Goal: Information Seeking & Learning: Learn about a topic

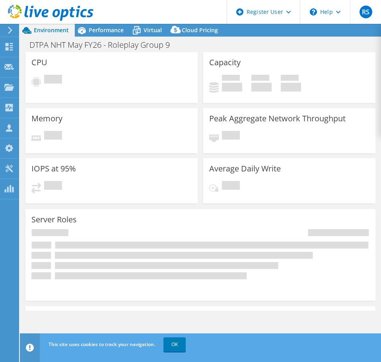
select select "USD"
select select "USEast"
select select "EUR"
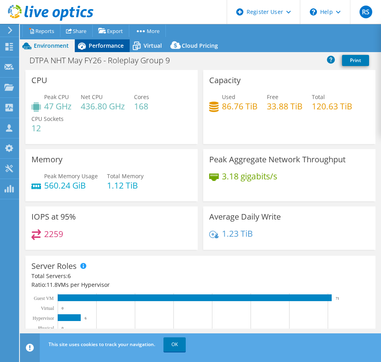
click at [105, 48] on span "Performance" at bounding box center [106, 46] width 35 height 8
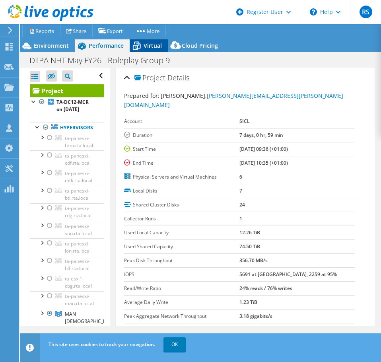
click at [147, 42] on span "Virtual" at bounding box center [153, 46] width 18 height 8
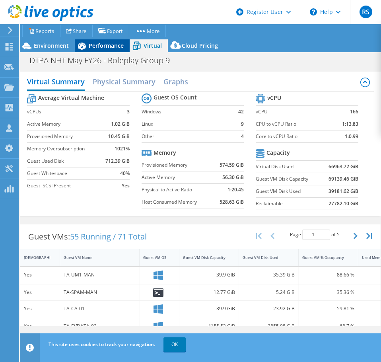
click at [100, 44] on span "Performance" at bounding box center [106, 46] width 35 height 8
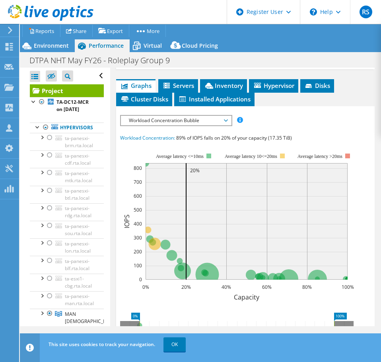
scroll to position [239, 0]
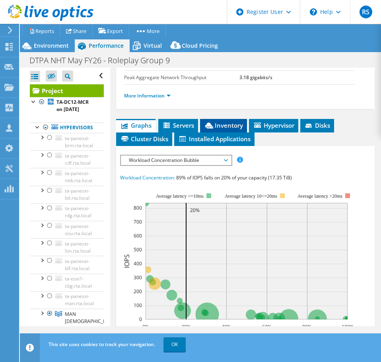
click at [226, 121] on span "Inventory" at bounding box center [223, 125] width 39 height 8
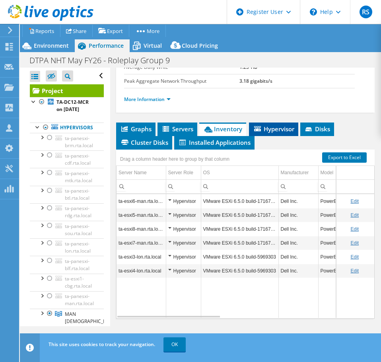
click at [275, 125] on li "Hypervisor" at bounding box center [273, 130] width 49 height 14
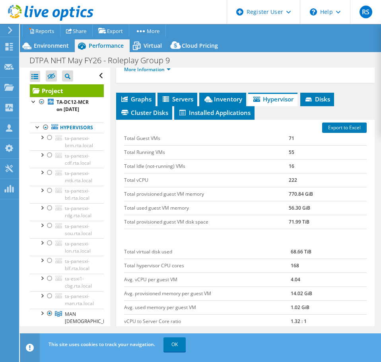
scroll to position [279, 0]
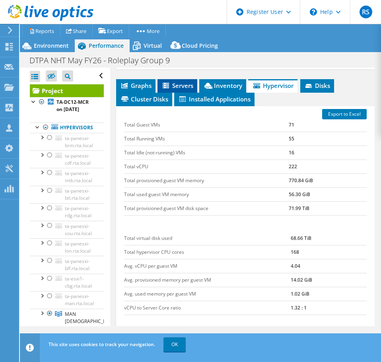
click at [191, 82] on span "Servers" at bounding box center [178, 86] width 32 height 8
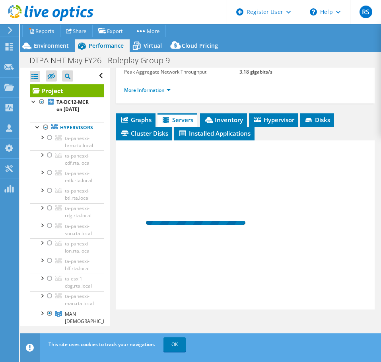
scroll to position [235, 0]
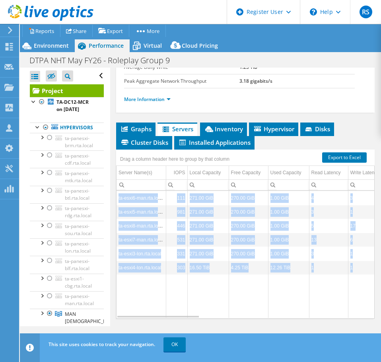
drag, startPoint x: 176, startPoint y: 309, endPoint x: 185, endPoint y: 309, distance: 9.2
click at [185, 309] on div "ta-esxi6-man.rta.local 111 271.00 GiB 270.00 GiB 1.00 GiB 4 3 0.00 18.8 30% / 7…" at bounding box center [245, 255] width 259 height 128
click at [185, 316] on div "Data grid" at bounding box center [158, 317] width 82 height 2
click at [184, 313] on div "Data grid" at bounding box center [158, 315] width 82 height 4
click at [209, 290] on td "Data grid" at bounding box center [207, 296] width 41 height 43
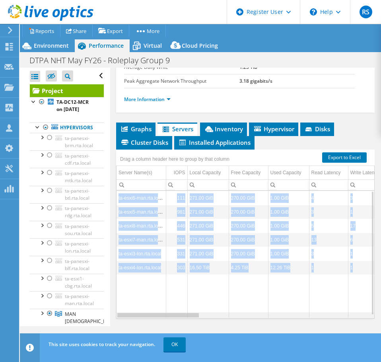
click at [187, 312] on div "Data grid" at bounding box center [158, 315] width 83 height 6
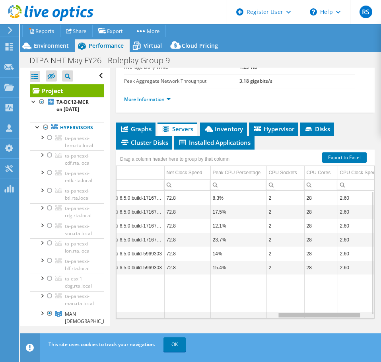
scroll to position [0, 0]
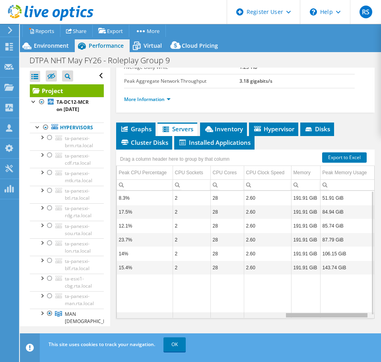
drag, startPoint x: 187, startPoint y: 306, endPoint x: 367, endPoint y: 312, distance: 179.5
click at [367, 312] on body "RS Dell User [PERSON_NAME] [PERSON_NAME][EMAIL_ADDRESS][PERSON_NAME][DOMAIN_NAM…" at bounding box center [190, 181] width 381 height 362
click at [261, 278] on td "Data grid" at bounding box center [267, 296] width 47 height 43
drag, startPoint x: 301, startPoint y: 308, endPoint x: 297, endPoint y: 308, distance: 4.4
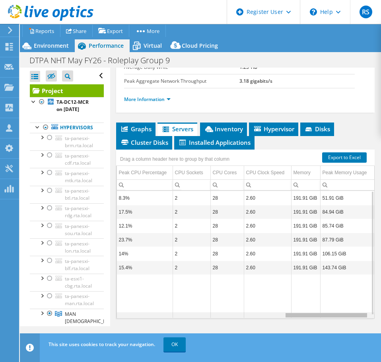
click at [297, 308] on body "RS Dell User [PERSON_NAME] [PERSON_NAME][EMAIL_ADDRESS][PERSON_NAME][DOMAIN_NAM…" at bounding box center [190, 181] width 381 height 362
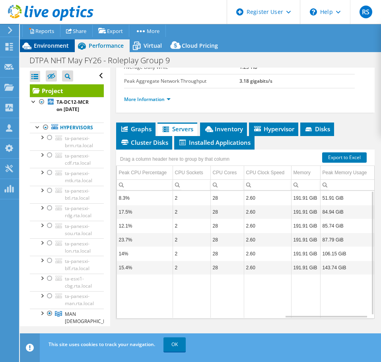
click at [57, 43] on span "Environment" at bounding box center [51, 46] width 35 height 8
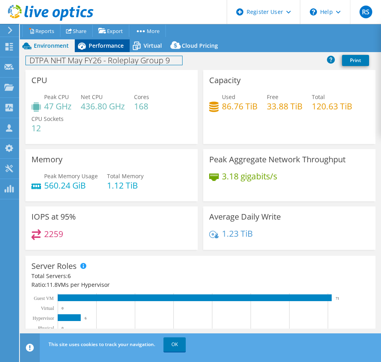
drag, startPoint x: 114, startPoint y: 53, endPoint x: 113, endPoint y: 49, distance: 4.1
click at [114, 53] on div "DTPA NHT May FY26 - Roleplay Group 9 Print" at bounding box center [200, 60] width 361 height 15
click at [113, 49] on span "Performance" at bounding box center [106, 46] width 35 height 8
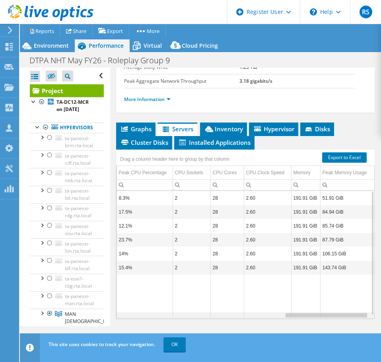
click at [310, 312] on div "Data grid" at bounding box center [326, 315] width 83 height 6
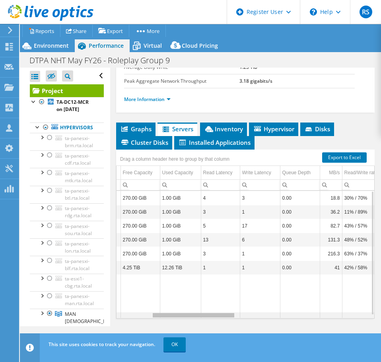
scroll to position [0, 107]
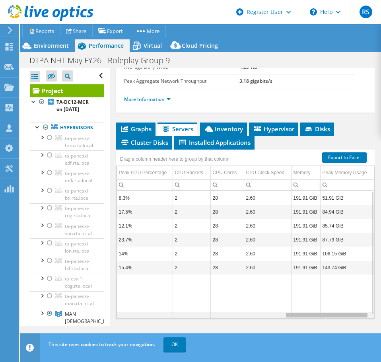
drag, startPoint x: 310, startPoint y: 306, endPoint x: 295, endPoint y: 304, distance: 15.3
click at [295, 304] on body "RS Dell User [PERSON_NAME] [PERSON_NAME][EMAIL_ADDRESS][PERSON_NAME][DOMAIN_NAM…" at bounding box center [190, 181] width 381 height 362
click at [311, 312] on div "Data grid" at bounding box center [326, 315] width 83 height 6
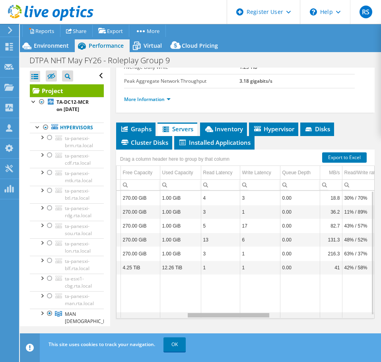
scroll to position [0, 101]
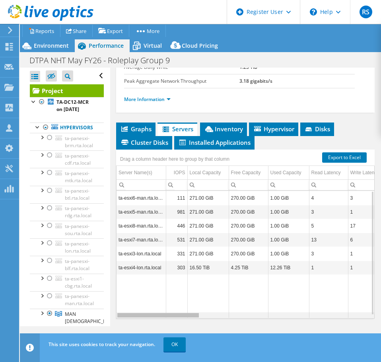
drag, startPoint x: 311, startPoint y: 308, endPoint x: 102, endPoint y: 305, distance: 208.5
click at [102, 305] on body "RS Dell User [PERSON_NAME] [PERSON_NAME][EMAIL_ADDRESS][PERSON_NAME][DOMAIN_NAM…" at bounding box center [190, 181] width 381 height 362
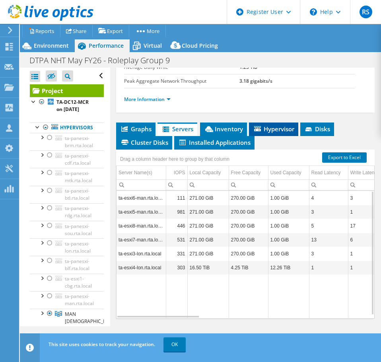
click at [269, 125] on span "Hypervisor" at bounding box center [273, 129] width 41 height 8
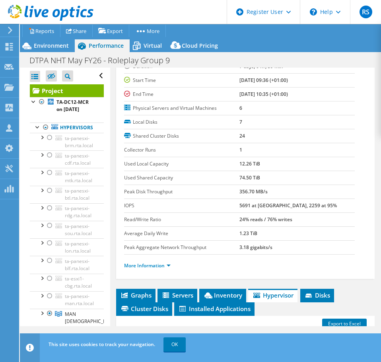
scroll to position [80, 0]
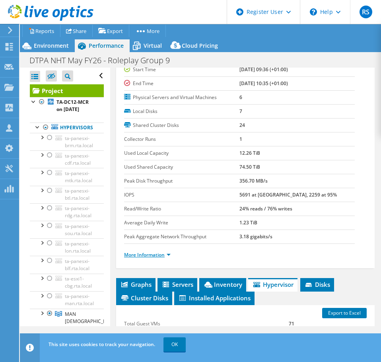
drag, startPoint x: 142, startPoint y: 248, endPoint x: 146, endPoint y: 246, distance: 5.0
click at [142, 251] on link "More Information" at bounding box center [147, 254] width 47 height 7
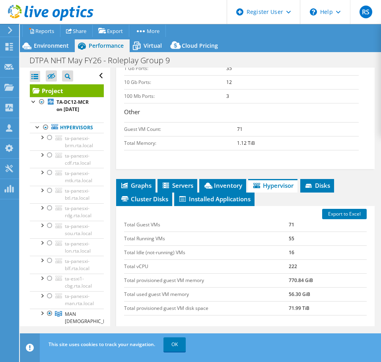
scroll to position [588, 0]
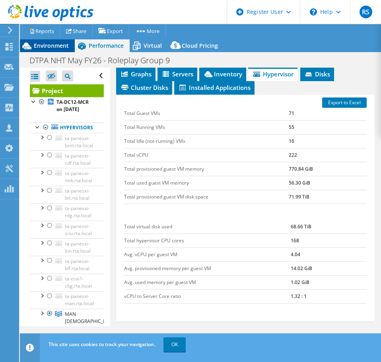
click at [41, 46] on span "Environment" at bounding box center [51, 46] width 35 height 8
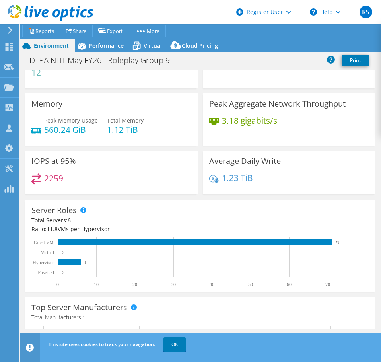
scroll to position [0, 0]
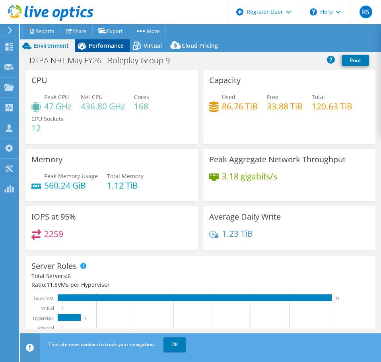
click at [111, 47] on span "Performance" at bounding box center [106, 46] width 35 height 8
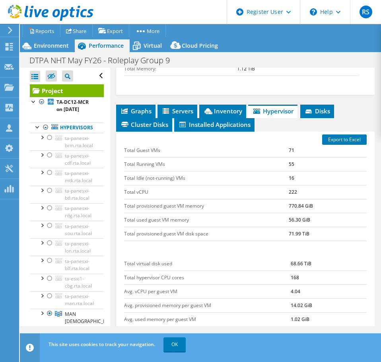
scroll to position [548, 0]
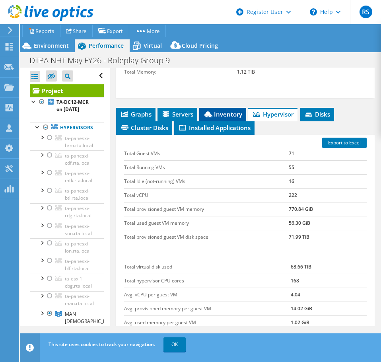
click at [215, 110] on span "Inventory" at bounding box center [222, 114] width 39 height 8
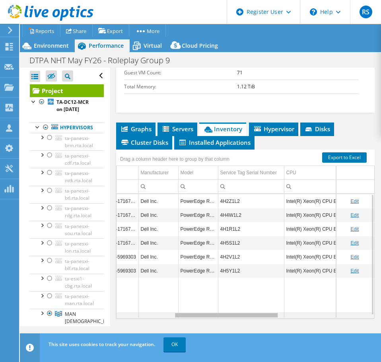
scroll to position [0, 142]
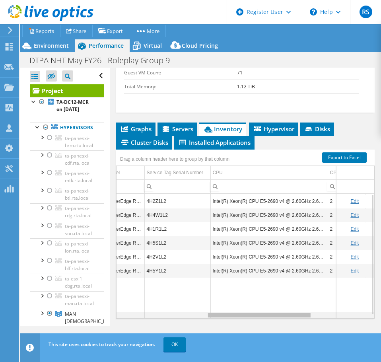
drag, startPoint x: 199, startPoint y: 308, endPoint x: 299, endPoint y: 328, distance: 102.4
click at [299, 328] on body "RS Dell User [PERSON_NAME] [PERSON_NAME][EMAIL_ADDRESS][PERSON_NAME][DOMAIN_NAM…" at bounding box center [190, 181] width 381 height 362
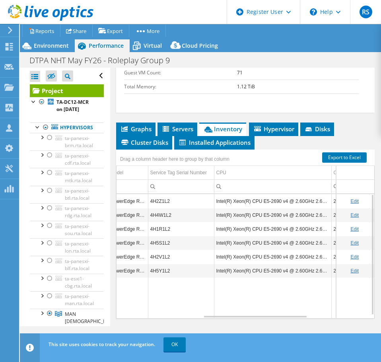
click at [162, 194] on td "4H2Z1L2" at bounding box center [181, 201] width 66 height 14
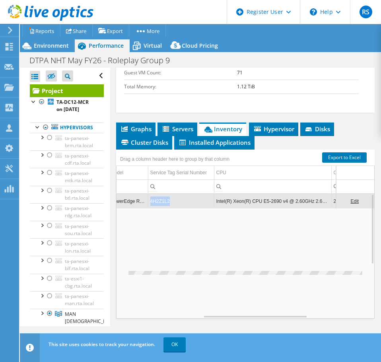
click at [162, 194] on td "4H2Z1L2" at bounding box center [181, 201] width 66 height 14
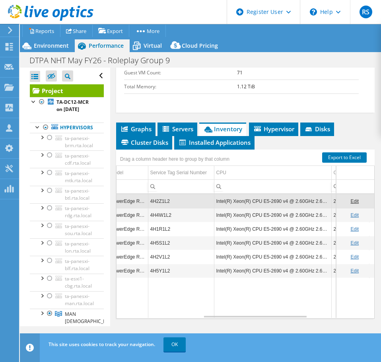
click at [162, 194] on td "4H2Z1L2" at bounding box center [181, 201] width 66 height 14
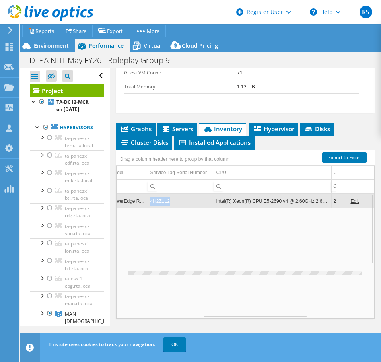
click at [162, 194] on td "4H2Z1L2" at bounding box center [181, 201] width 66 height 14
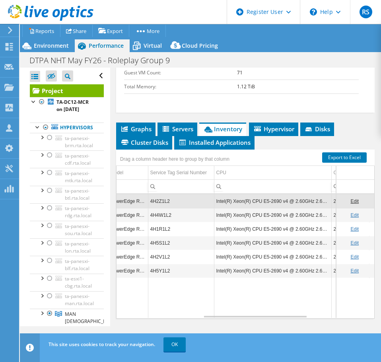
click at [162, 194] on td "4H2Z1L2" at bounding box center [181, 201] width 66 height 14
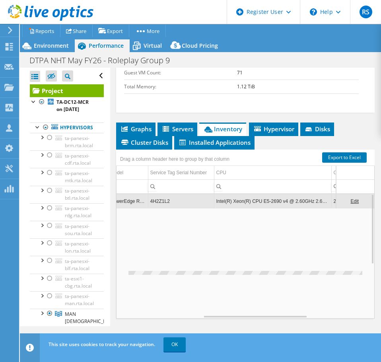
click at [162, 194] on td "4H2Z1L2" at bounding box center [181, 201] width 66 height 14
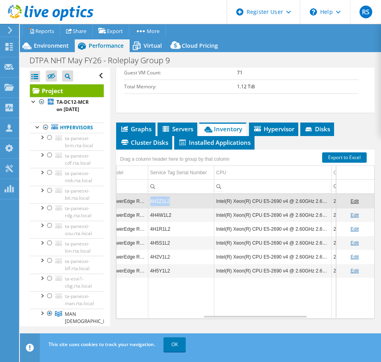
click at [162, 194] on td "4H2Z1L2" at bounding box center [181, 201] width 66 height 14
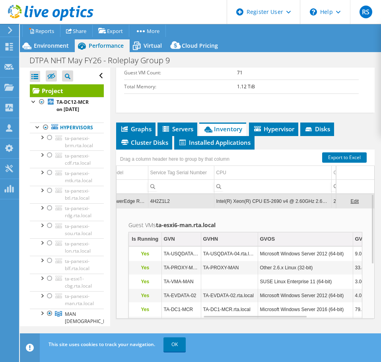
scroll to position [96, 210]
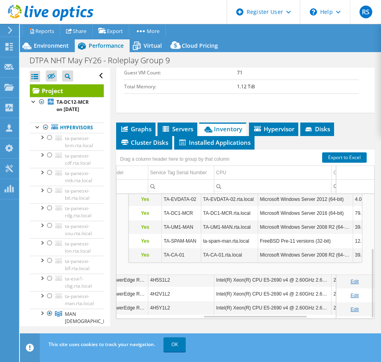
click at [150, 273] on td "4H5S1L2" at bounding box center [181, 280] width 66 height 14
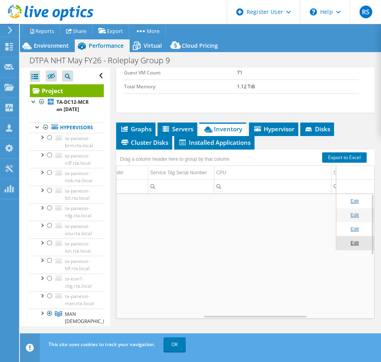
scroll to position [0, 210]
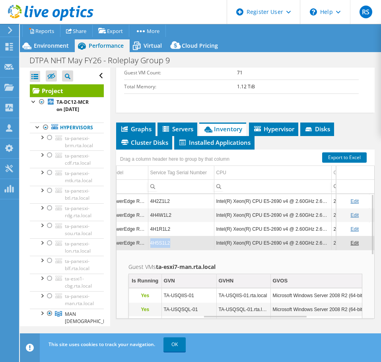
drag, startPoint x: 171, startPoint y: 235, endPoint x: 150, endPoint y: 236, distance: 21.5
click at [150, 236] on td "4H5S1L2" at bounding box center [181, 243] width 66 height 14
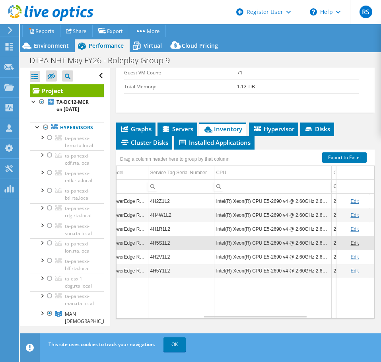
copy td "4H5S1L2"
drag, startPoint x: 173, startPoint y: 236, endPoint x: 151, endPoint y: 238, distance: 21.5
click at [151, 238] on td "4H5S1L2" at bounding box center [181, 243] width 66 height 14
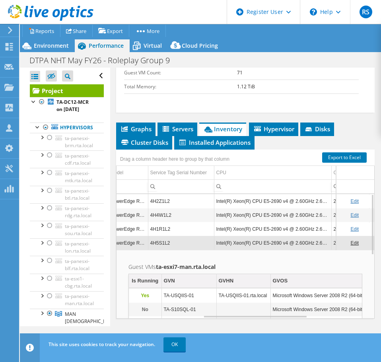
drag, startPoint x: 152, startPoint y: 238, endPoint x: 171, endPoint y: 246, distance: 21.4
click at [171, 250] on td "Guest VMs ta-esxi7-man.rta.local Is Running GVN GVHN GVOS GVDCF GVDUF Used Memo…" at bounding box center [246, 352] width 258 height 205
click at [162, 236] on td "4H5S1L2" at bounding box center [181, 243] width 66 height 14
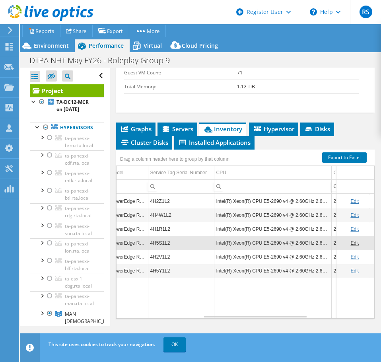
click at [171, 236] on td "4H5S1L2" at bounding box center [181, 243] width 66 height 14
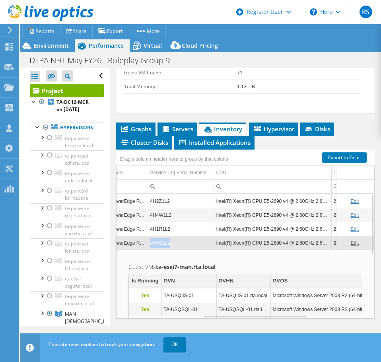
drag, startPoint x: 171, startPoint y: 234, endPoint x: 151, endPoint y: 236, distance: 20.0
click at [151, 236] on td "4H5S1L2" at bounding box center [181, 243] width 66 height 14
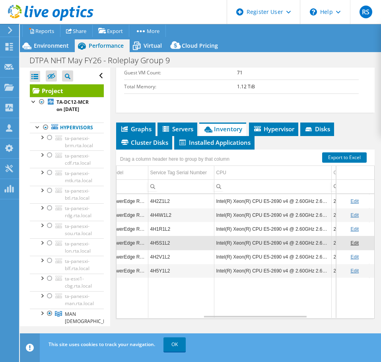
drag, startPoint x: 154, startPoint y: 236, endPoint x: 168, endPoint y: 253, distance: 22.1
click at [168, 253] on td "4H2V1L2" at bounding box center [181, 257] width 66 height 14
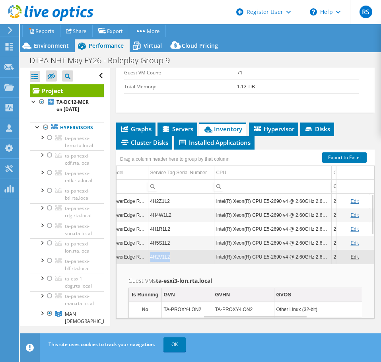
drag, startPoint x: 184, startPoint y: 247, endPoint x: 150, endPoint y: 249, distance: 33.9
click at [150, 250] on td "4H2V1L2" at bounding box center [181, 257] width 66 height 14
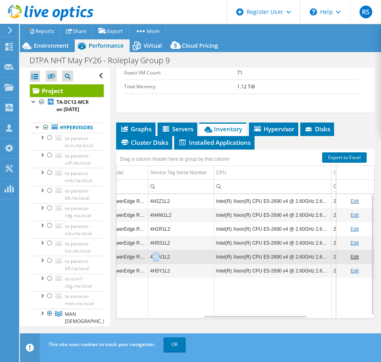
drag, startPoint x: 153, startPoint y: 249, endPoint x: 159, endPoint y: 248, distance: 6.0
click at [159, 250] on td "4H2V1L2" at bounding box center [181, 257] width 66 height 14
click at [174, 250] on td "4H2V1L2" at bounding box center [181, 257] width 66 height 14
drag, startPoint x: 173, startPoint y: 247, endPoint x: 156, endPoint y: 248, distance: 17.5
click at [156, 250] on td "4H2V1L2" at bounding box center [181, 257] width 66 height 14
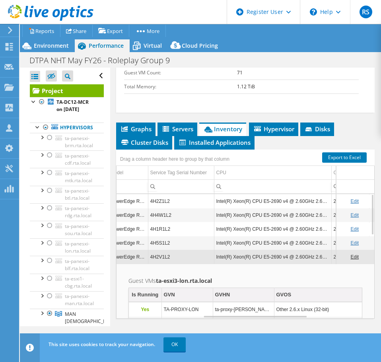
drag, startPoint x: 156, startPoint y: 248, endPoint x: 171, endPoint y: 264, distance: 22.2
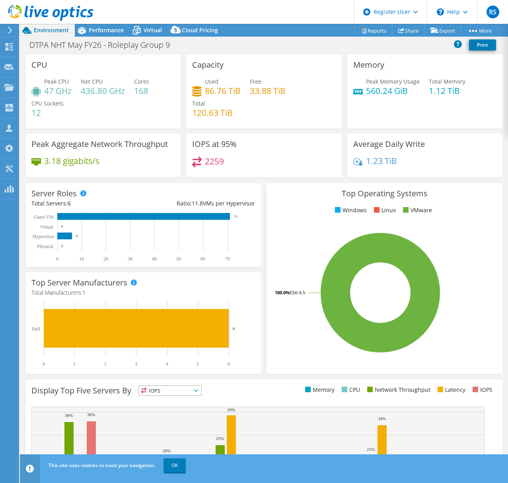
select select "USEast"
select select "EUR"
